Goal: Task Accomplishment & Management: Complete application form

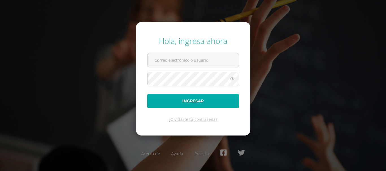
type input "luisflorian@insarycristovive.edu.gt"
click at [194, 101] on button "Ingresar" at bounding box center [193, 101] width 92 height 14
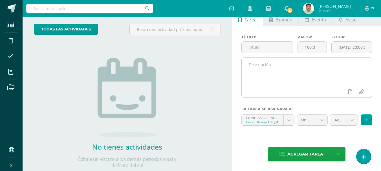
scroll to position [31, 0]
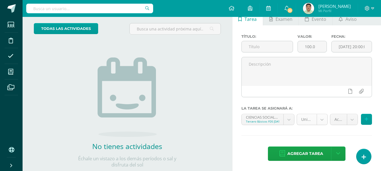
click at [323, 120] on body "Hola Luis Alfredo, bienvenido a Edoo! Estudiantes Disciplina Asistencia Mis cur…" at bounding box center [190, 54] width 381 height 171
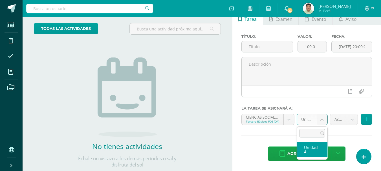
click at [323, 120] on body "Hola Luis Alfredo, bienvenido a Edoo! Estudiantes Disciplina Asistencia Mis cur…" at bounding box center [190, 54] width 381 height 171
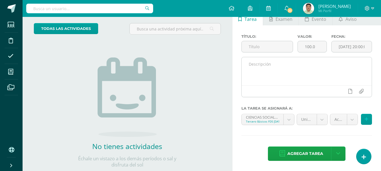
scroll to position [0, 0]
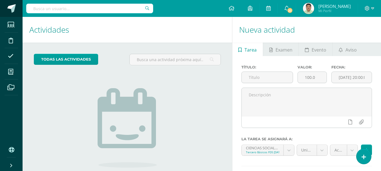
click at [10, 8] on span at bounding box center [11, 8] width 8 height 8
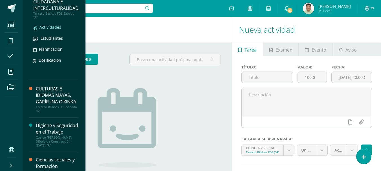
scroll to position [28, 0]
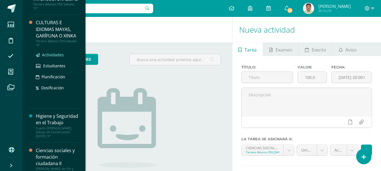
click at [53, 58] on span "Actividades" at bounding box center [53, 54] width 22 height 5
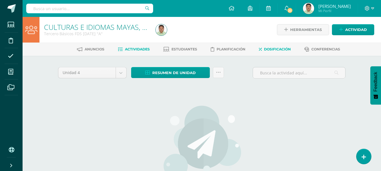
click at [280, 49] on span "Dosificación" at bounding box center [277, 49] width 27 height 4
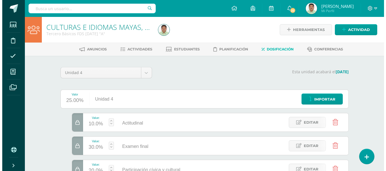
scroll to position [28, 0]
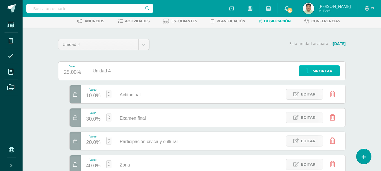
click at [316, 70] on span "Importar" at bounding box center [322, 71] width 21 height 10
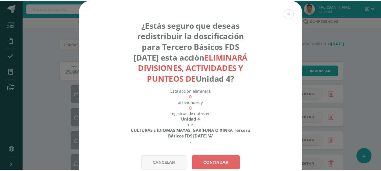
scroll to position [0, 0]
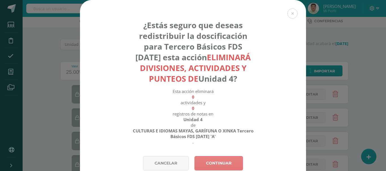
click at [213, 162] on link "Continuar" at bounding box center [218, 163] width 49 height 14
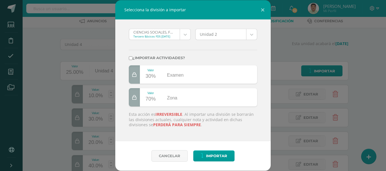
drag, startPoint x: 205, startPoint y: 10, endPoint x: 247, endPoint y: 21, distance: 42.8
click at [247, 21] on form "Selecciona la división a importar CIENCIAS SOCIALES, FORMACIÓN CIUDADANA E INTE…" at bounding box center [192, 85] width 155 height 171
click at [174, 154] on button "Cancelar" at bounding box center [169, 157] width 36 height 12
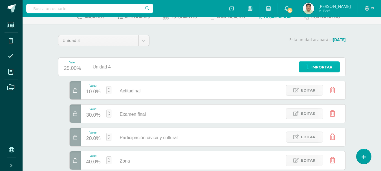
scroll to position [56, 0]
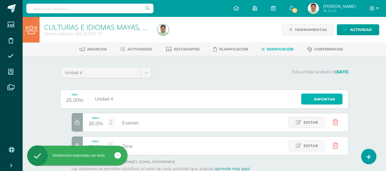
click at [317, 100] on span "Importar" at bounding box center [324, 99] width 21 height 10
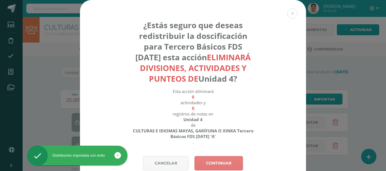
click at [215, 160] on link "Continuar" at bounding box center [218, 163] width 49 height 14
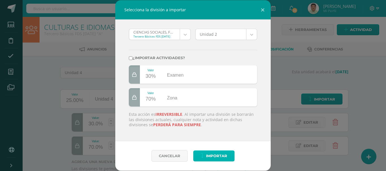
click at [215, 157] on span "Importar" at bounding box center [216, 156] width 21 height 10
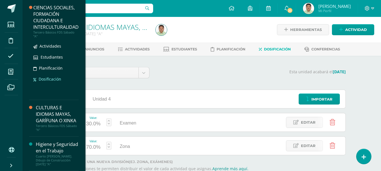
click at [51, 78] on span "Dosificación" at bounding box center [50, 79] width 23 height 5
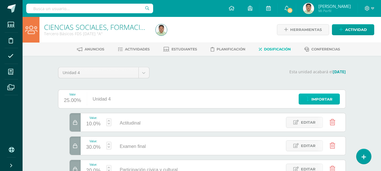
click at [326, 99] on span "Importar" at bounding box center [322, 99] width 21 height 10
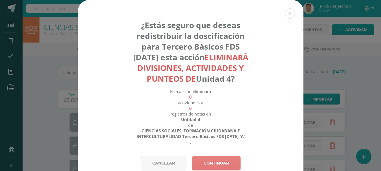
click at [219, 163] on link "Continuar" at bounding box center [216, 163] width 49 height 14
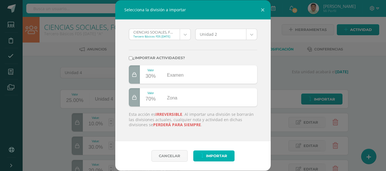
click at [214, 157] on span "Importar" at bounding box center [216, 156] width 21 height 10
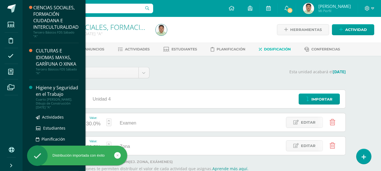
click at [53, 98] on div "Higiene y Seguridad en el Trabajo" at bounding box center [57, 91] width 43 height 13
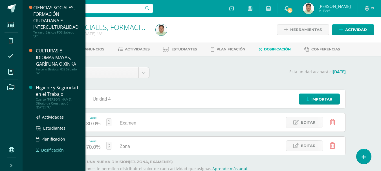
click at [54, 153] on span "Dosificación" at bounding box center [52, 150] width 23 height 5
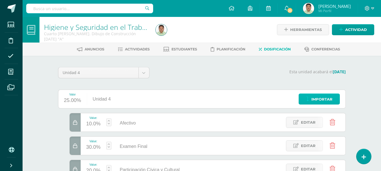
click at [310, 98] on link "Importar" at bounding box center [319, 99] width 41 height 11
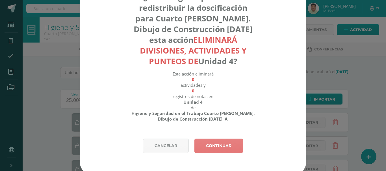
click at [212, 145] on link "Continuar" at bounding box center [218, 146] width 49 height 14
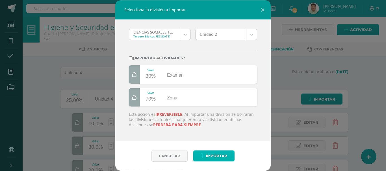
click at [215, 157] on span "Importar" at bounding box center [216, 156] width 21 height 10
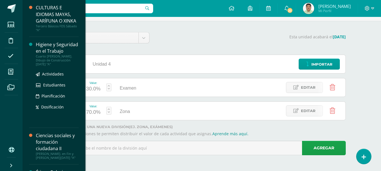
scroll to position [56, 0]
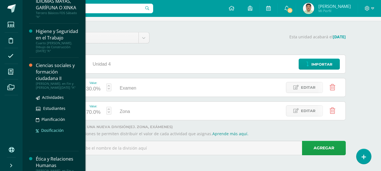
click at [52, 133] on span "Dosificación" at bounding box center [52, 130] width 23 height 5
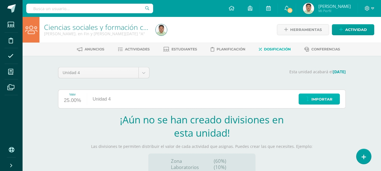
click at [320, 101] on span "Importar" at bounding box center [322, 99] width 21 height 10
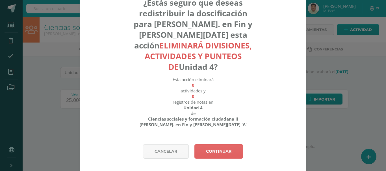
scroll to position [31, 0]
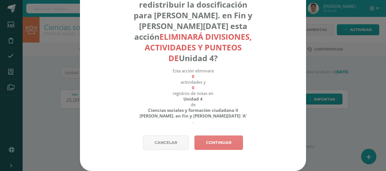
click at [213, 143] on link "Continuar" at bounding box center [218, 143] width 49 height 14
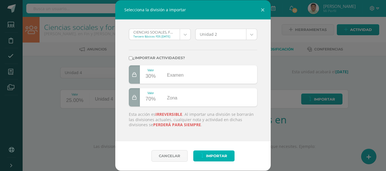
click at [217, 155] on span "Importar" at bounding box center [216, 156] width 21 height 10
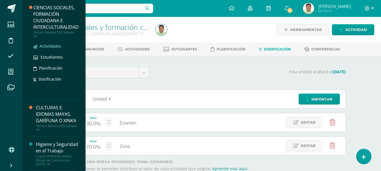
click at [53, 45] on span "Actividades" at bounding box center [51, 45] width 22 height 5
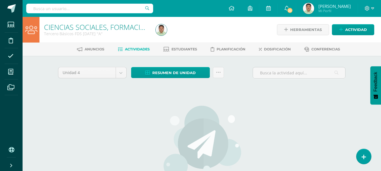
click at [142, 49] on span "Actividades" at bounding box center [137, 49] width 25 height 4
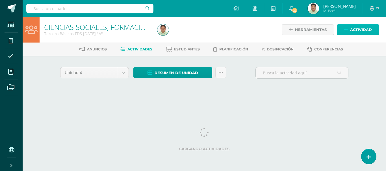
click at [362, 29] on span "Actividad" at bounding box center [361, 30] width 22 height 10
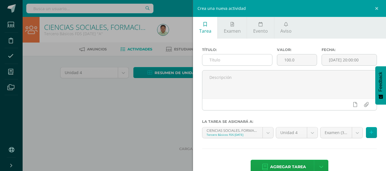
click at [228, 60] on input "text" at bounding box center [237, 59] width 70 height 11
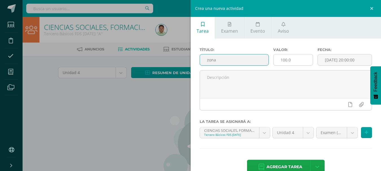
type input "zona"
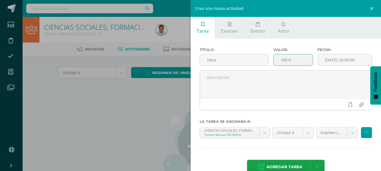
drag, startPoint x: 276, startPoint y: 61, endPoint x: 293, endPoint y: 61, distance: 16.1
click at [293, 61] on input "100.0" at bounding box center [293, 59] width 39 height 11
type input "70"
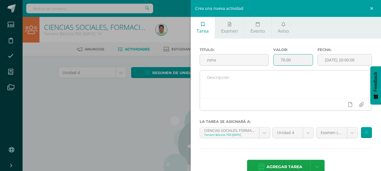
type input "70.00"
click at [273, 79] on textarea at bounding box center [286, 85] width 172 height 28
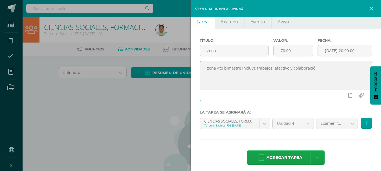
scroll to position [13, 0]
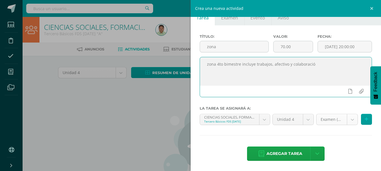
type textarea "zona 4to bimestre incluye trabajos, afectivo y colaboració"
click at [348, 119] on body "Estudiantes Disciplina Asistencia Mis cursos Archivos Soporte Ayuda Reportar un…" at bounding box center [190, 121] width 381 height 243
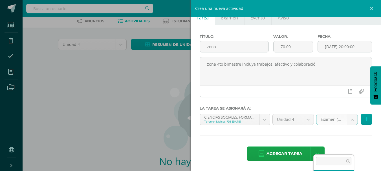
scroll to position [56, 0]
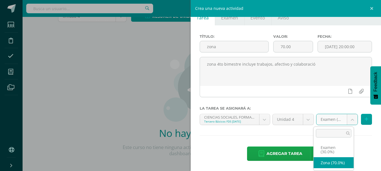
select select "85511"
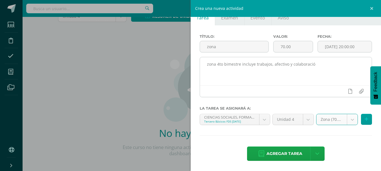
click at [313, 65] on textarea "zona 4to bimestre incluye trabajos, afectivo y colaboració" at bounding box center [286, 71] width 172 height 28
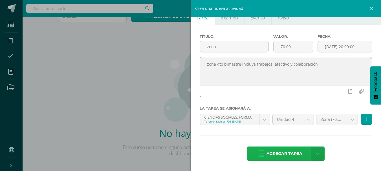
type textarea "zona 4to bimestre incluye trabajos, afectivo y colaboración"
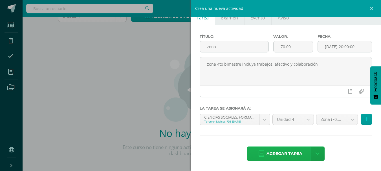
click at [283, 153] on span "Agregar tarea" at bounding box center [285, 154] width 36 height 14
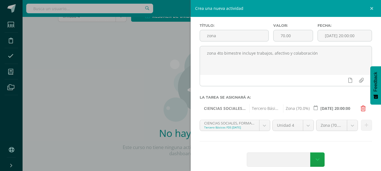
scroll to position [30, 0]
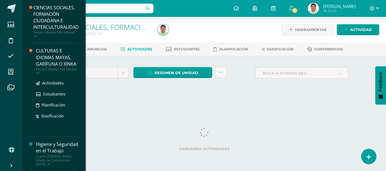
click at [71, 62] on div "CULTURAS E IDIOMAS MAYAS, GARÍFUNA O XINKA" at bounding box center [57, 57] width 43 height 19
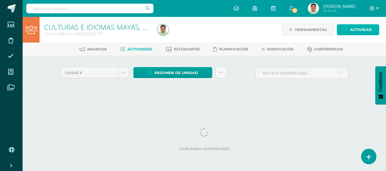
click at [362, 31] on span "Actividad" at bounding box center [361, 30] width 22 height 10
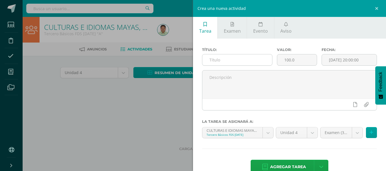
click at [231, 62] on input "text" at bounding box center [237, 59] width 70 height 11
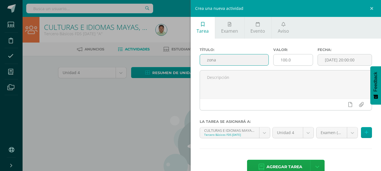
type input "zona"
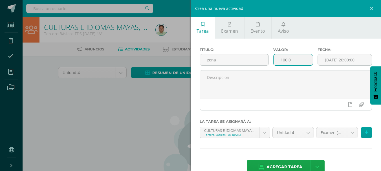
drag, startPoint x: 278, startPoint y: 62, endPoint x: 293, endPoint y: 62, distance: 15.0
click at [293, 62] on input "100.0" at bounding box center [293, 59] width 39 height 11
type input "70"
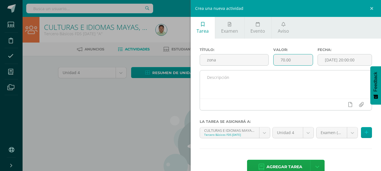
type input "70.00"
click at [239, 84] on textarea at bounding box center [286, 85] width 172 height 28
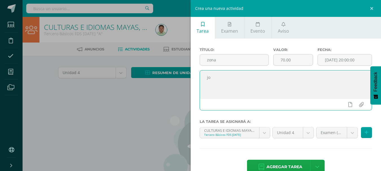
type textarea "j"
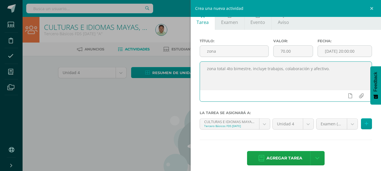
scroll to position [13, 0]
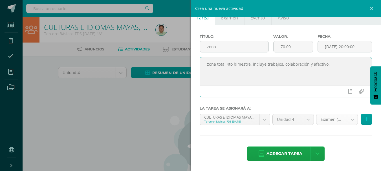
type textarea "zona total 4to bimestre, incluye trabajos, colaboración y afectivo."
click at [347, 120] on body "Estudiantes Disciplina Asistencia Mis cursos Archivos Soporte Ayuda Reportar un…" at bounding box center [190, 121] width 381 height 243
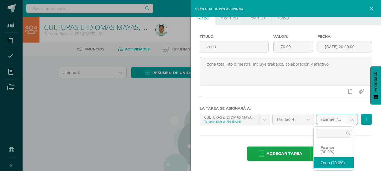
select select "85509"
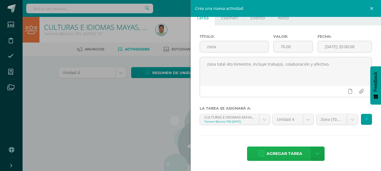
click at [285, 154] on span "Agregar tarea" at bounding box center [285, 154] width 36 height 14
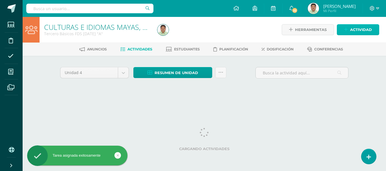
click at [350, 29] on span "Actividad" at bounding box center [361, 30] width 22 height 10
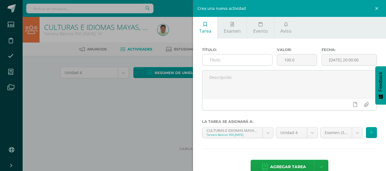
click at [214, 60] on input "text" at bounding box center [237, 59] width 70 height 11
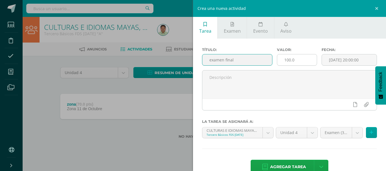
type input "examen final"
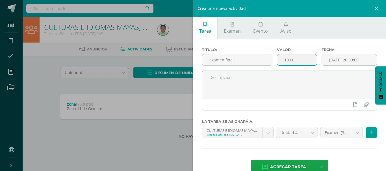
drag, startPoint x: 281, startPoint y: 60, endPoint x: 297, endPoint y: 61, distance: 16.1
click at [297, 61] on input "100.0" at bounding box center [297, 59] width 40 height 11
type input "30"
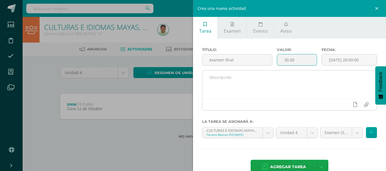
type input "30.00"
click at [250, 77] on textarea at bounding box center [289, 85] width 174 height 28
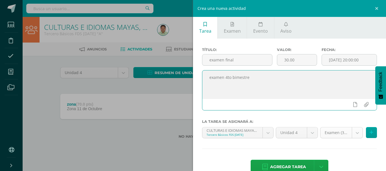
type textarea "examen 4to bimestre"
click at [352, 134] on body "Tarea asignada exitosamente Estudiantes Disciplina Asistencia Mis cursos Archiv…" at bounding box center [193, 78] width 386 height 157
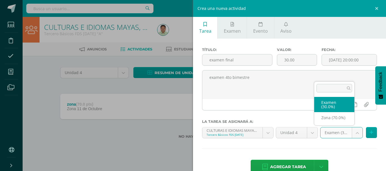
select select "85508"
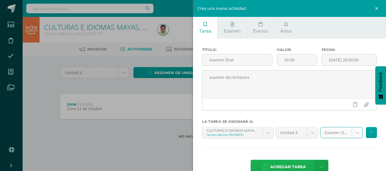
click at [294, 163] on span "Agregar tarea" at bounding box center [288, 167] width 36 height 14
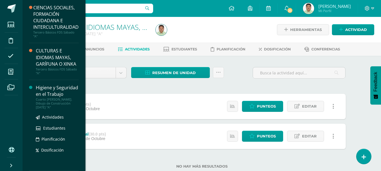
click at [45, 98] on div "Higiene y Seguridad en el Trabajo" at bounding box center [57, 91] width 43 height 13
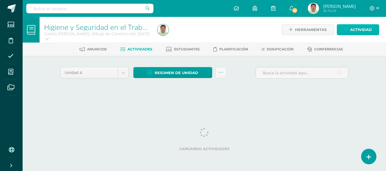
click at [351, 28] on span "Actividad" at bounding box center [361, 30] width 22 height 10
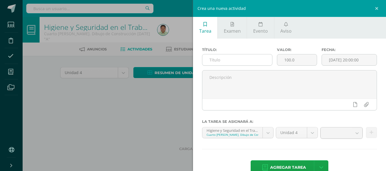
click at [241, 61] on input "text" at bounding box center [237, 59] width 70 height 11
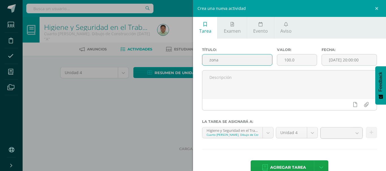
type input "zona"
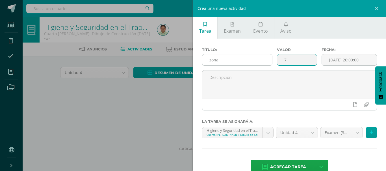
type input "70"
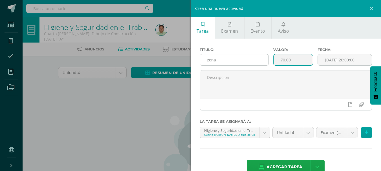
type input "70.00"
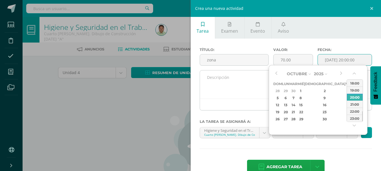
type input "[DATE] 20:00"
click at [237, 86] on textarea at bounding box center [286, 85] width 172 height 28
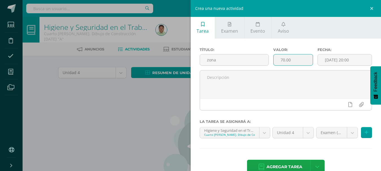
drag, startPoint x: 298, startPoint y: 61, endPoint x: 274, endPoint y: 62, distance: 23.5
click at [274, 62] on input "70.00" at bounding box center [293, 59] width 39 height 11
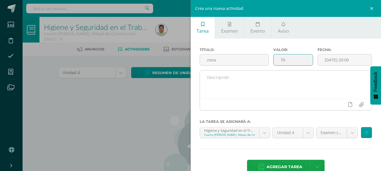
type input "70"
click at [240, 82] on textarea at bounding box center [286, 85] width 172 height 28
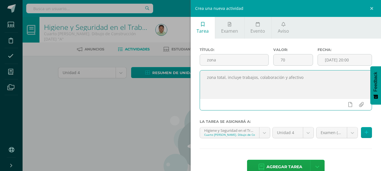
scroll to position [13, 0]
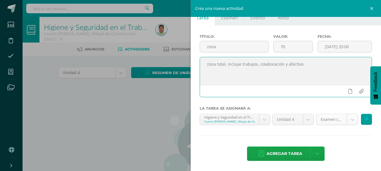
type textarea "zona total, incluye trabajos, colaboración y afectivo"
click at [346, 119] on body "Estudiantes Disciplina Asistencia Mis cursos Archivos Soporte Ayuda Reportar un…" at bounding box center [190, 121] width 381 height 243
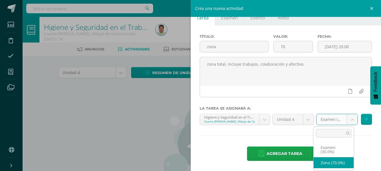
select select "85513"
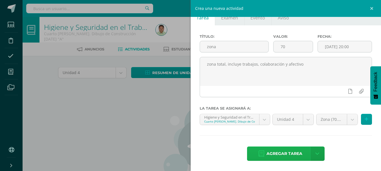
click at [288, 151] on span "Agregar tarea" at bounding box center [285, 154] width 36 height 14
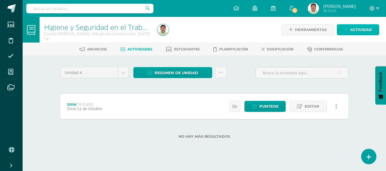
click at [356, 31] on span "Actividad" at bounding box center [361, 30] width 22 height 10
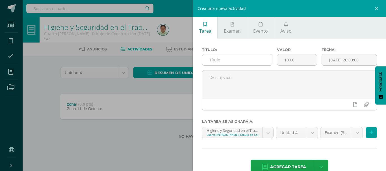
click at [236, 60] on input "text" at bounding box center [237, 59] width 70 height 11
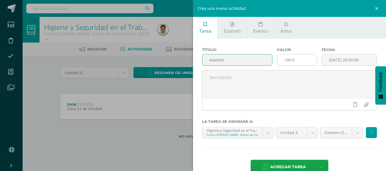
type input "examen"
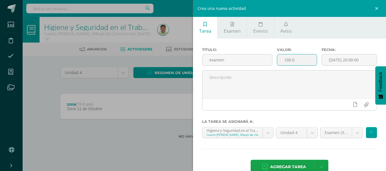
drag, startPoint x: 283, startPoint y: 61, endPoint x: 307, endPoint y: 61, distance: 24.3
click at [307, 61] on input "100.0" at bounding box center [297, 59] width 40 height 11
type input "7"
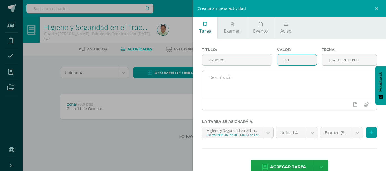
type input "30"
click at [305, 80] on textarea at bounding box center [289, 85] width 174 height 28
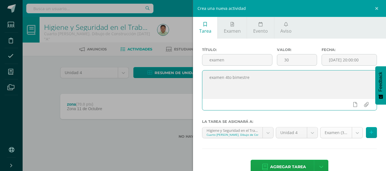
type textarea "examen 4to bimestre"
click at [353, 133] on body "Tarea asignada exitosamente Estudiantes Disciplina Asistencia Mis cursos Archiv…" at bounding box center [193, 78] width 386 height 157
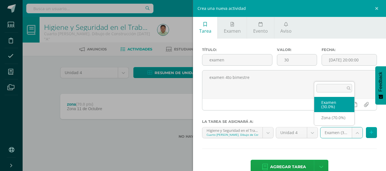
select select "85512"
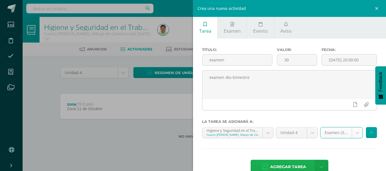
click at [294, 164] on span "Agregar tarea" at bounding box center [288, 167] width 36 height 14
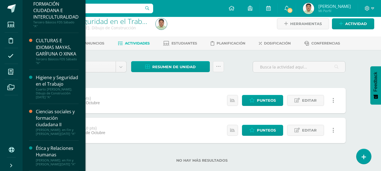
scroll to position [16, 0]
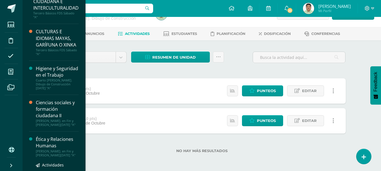
click at [44, 149] on div "Ética y Relaciones Humanas" at bounding box center [57, 142] width 43 height 13
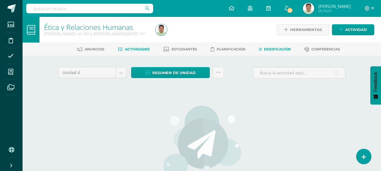
click at [275, 50] on span "Dosificación" at bounding box center [277, 49] width 27 height 4
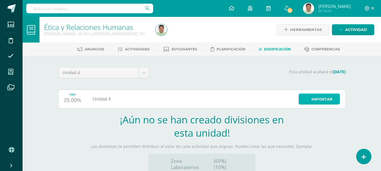
click at [320, 100] on span "Importar" at bounding box center [322, 99] width 21 height 10
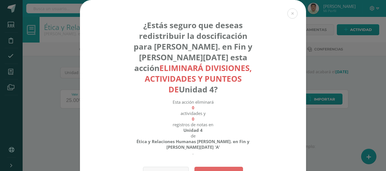
click at [210, 143] on strong "Ética y Relaciones Humanas [PERSON_NAME]. en Fin y [PERSON_NAME][DATE] 'A'" at bounding box center [192, 144] width 125 height 11
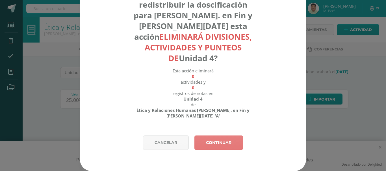
click at [219, 143] on link "Continuar" at bounding box center [218, 143] width 49 height 14
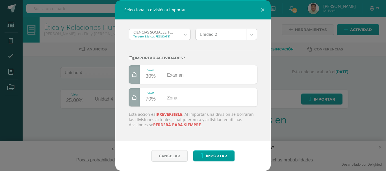
click at [130, 59] on input "¿Importar actividades?" at bounding box center [131, 58] width 4 height 4
checkbox input "true"
click at [212, 155] on span "Importar" at bounding box center [216, 156] width 21 height 10
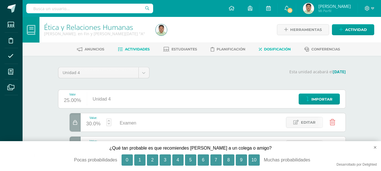
click at [136, 49] on span "Actividades" at bounding box center [137, 49] width 25 height 4
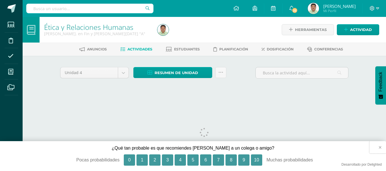
click at [380, 148] on button "×" at bounding box center [377, 147] width 17 height 12
